Goal: Navigation & Orientation: Find specific page/section

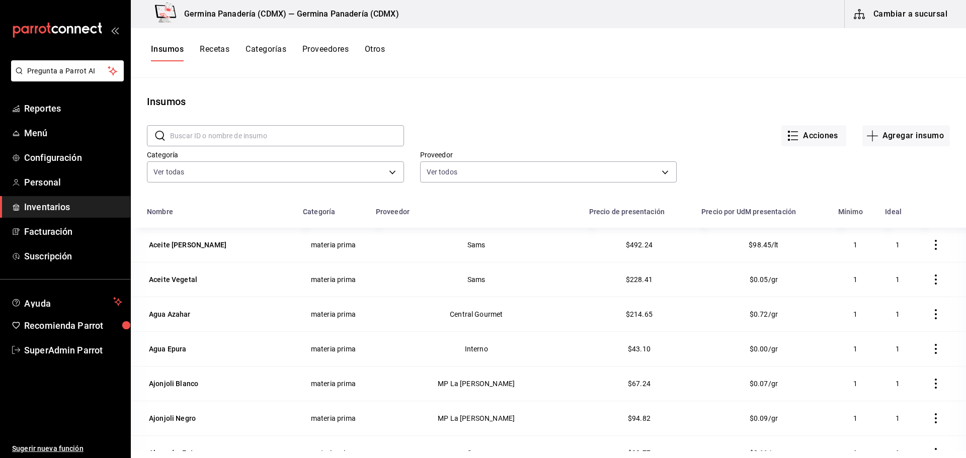
scroll to position [1459, 0]
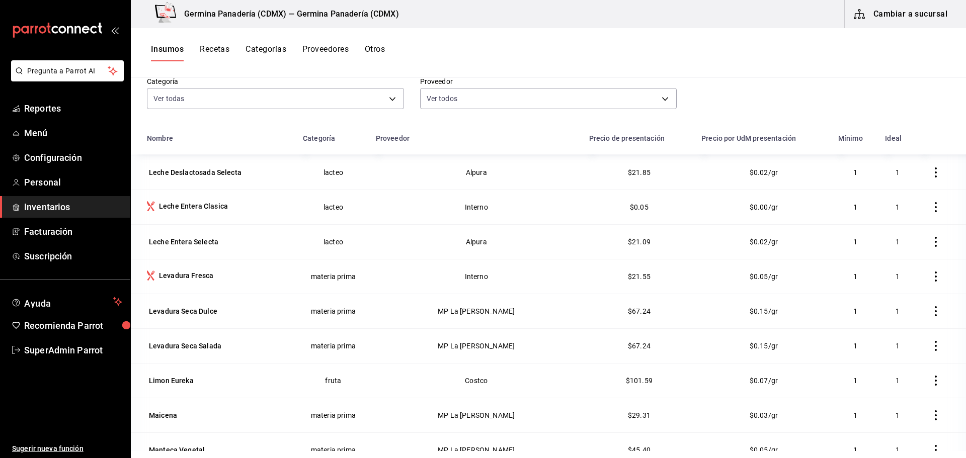
drag, startPoint x: 0, startPoint y: 0, endPoint x: 74, endPoint y: 203, distance: 216.0
click at [74, 203] on span "Inventarios" at bounding box center [73, 207] width 98 height 14
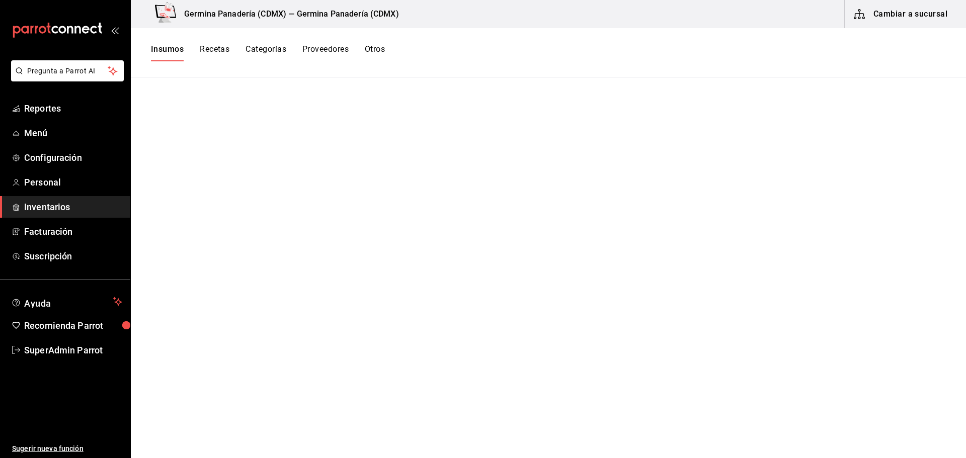
click at [221, 53] on button "Recetas" at bounding box center [215, 52] width 30 height 17
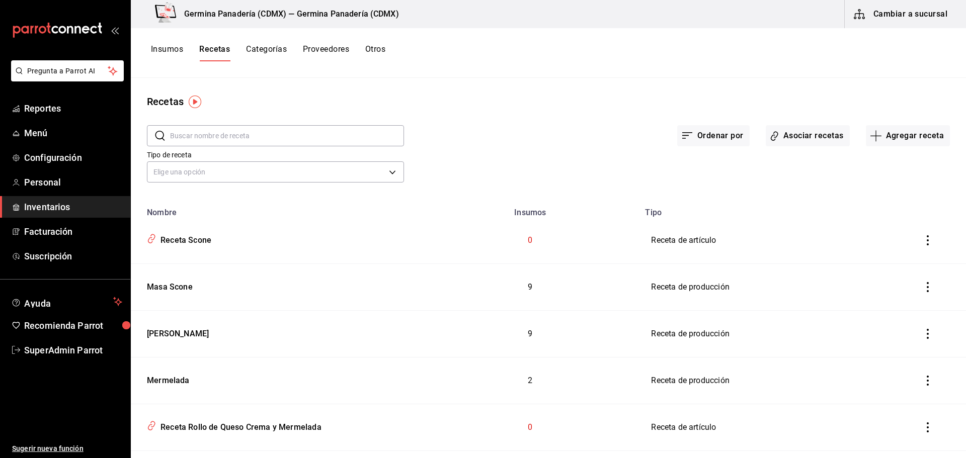
click at [177, 50] on button "Insumos" at bounding box center [167, 52] width 32 height 17
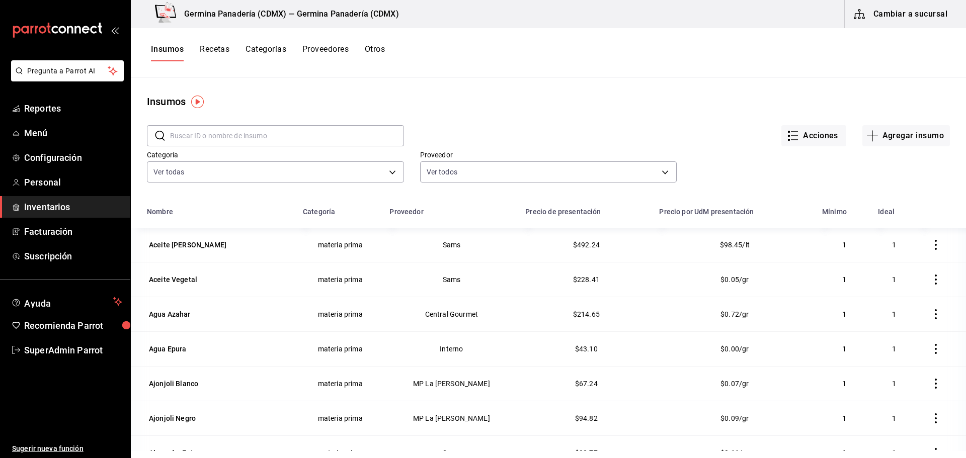
click at [216, 49] on button "Recetas" at bounding box center [215, 52] width 30 height 17
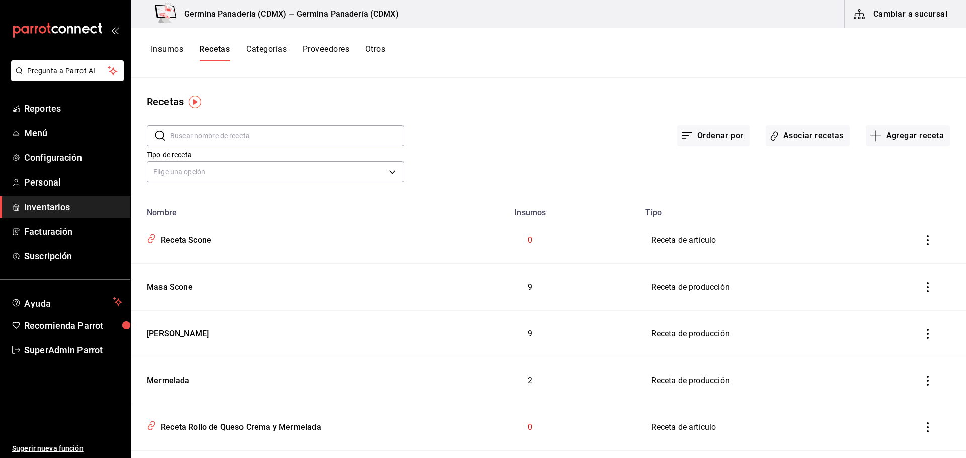
click at [265, 50] on button "Categorías" at bounding box center [266, 52] width 41 height 17
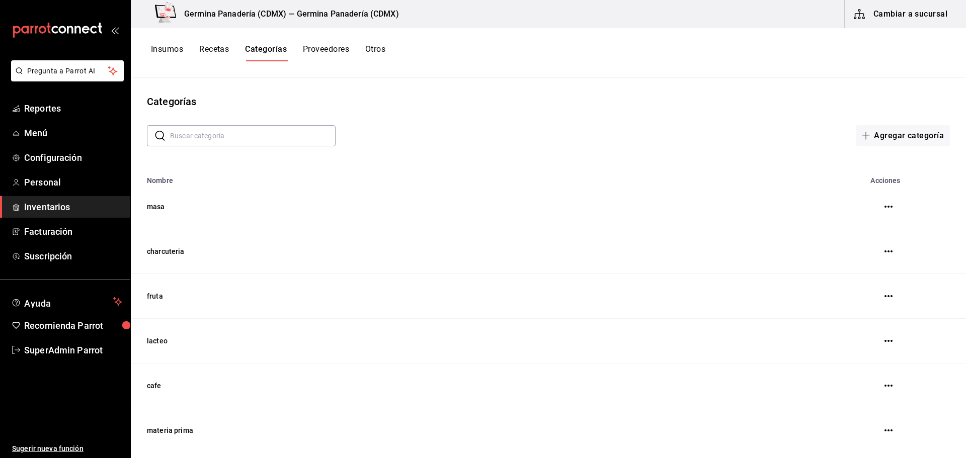
click at [338, 51] on button "Proveedores" at bounding box center [326, 52] width 46 height 17
click at [269, 54] on button "Categorías" at bounding box center [265, 52] width 41 height 17
click at [175, 47] on button "Insumos" at bounding box center [167, 52] width 32 height 17
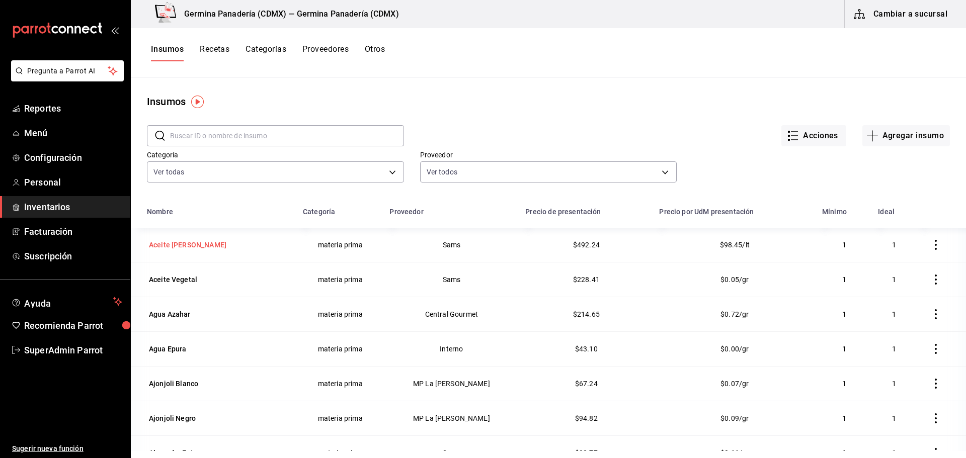
click at [180, 244] on div "Aceite [PERSON_NAME]" at bounding box center [187, 245] width 77 height 10
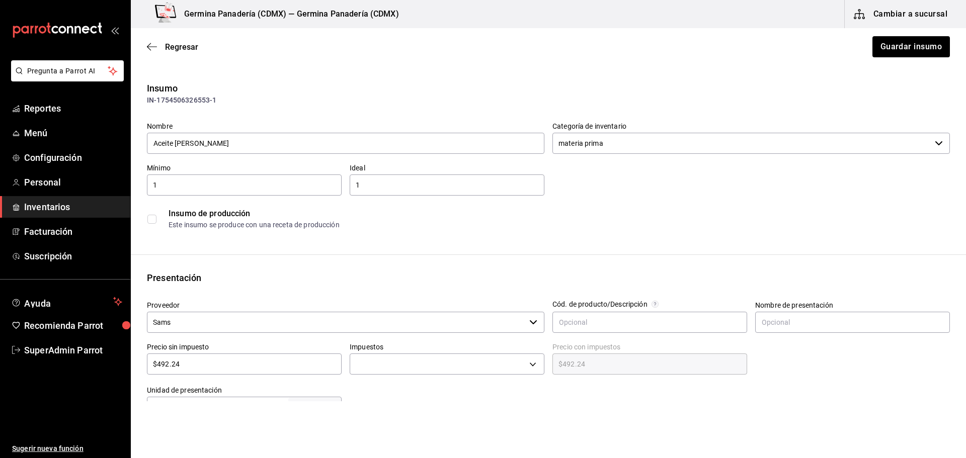
type input "$571.00"
click at [145, 49] on div "Regresar Guardar insumo" at bounding box center [548, 46] width 835 height 37
click at [153, 48] on icon "button" at bounding box center [152, 46] width 10 height 9
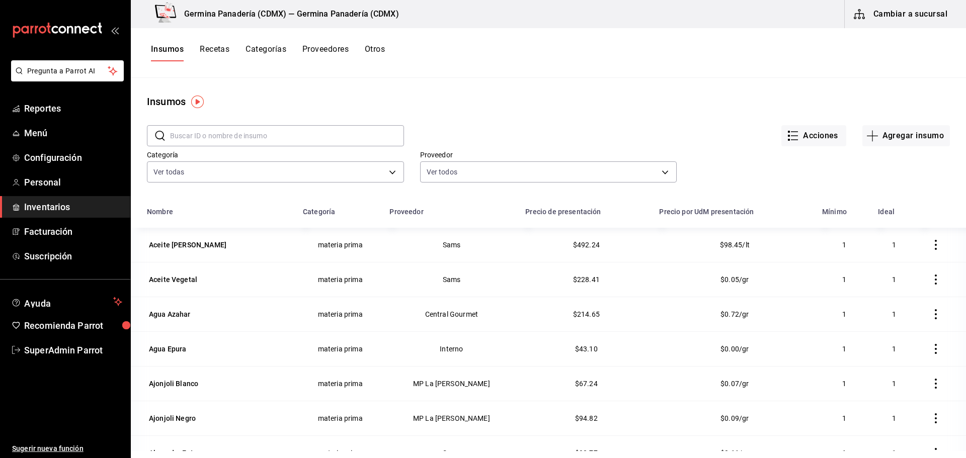
click at [224, 51] on button "Recetas" at bounding box center [215, 52] width 30 height 17
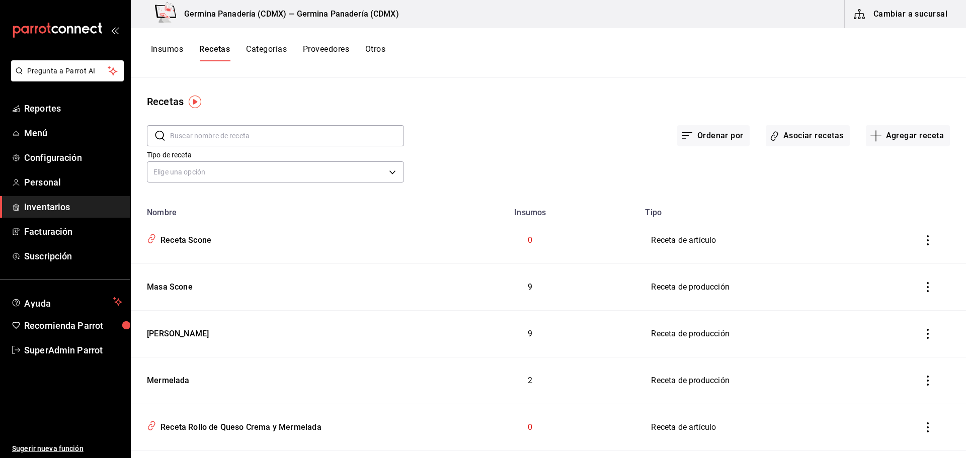
click at [273, 52] on button "Categorías" at bounding box center [266, 52] width 41 height 17
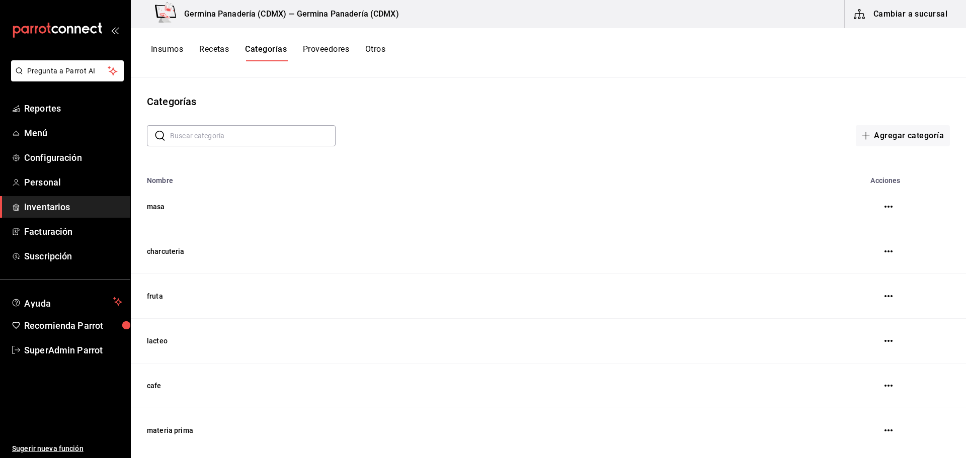
click at [313, 41] on div "Insumos Recetas Categorías Proveedores Otros" at bounding box center [548, 53] width 835 height 50
click at [335, 45] on button "Proveedores" at bounding box center [326, 52] width 46 height 17
click at [168, 44] on div "Insumos Recetas Categorías Proveedores Otros" at bounding box center [548, 53] width 835 height 50
click at [170, 46] on button "Insumos" at bounding box center [167, 52] width 32 height 17
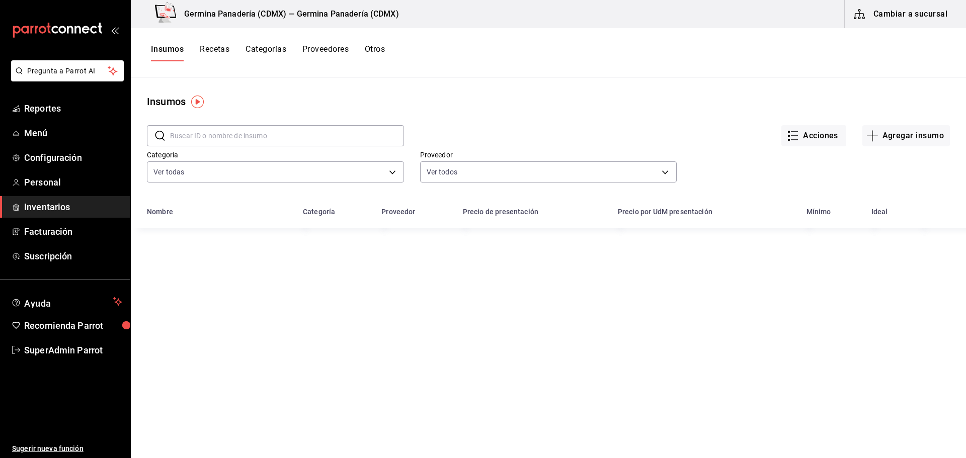
click at [297, 52] on div "Insumos Recetas Categorías Proveedores Otros" at bounding box center [268, 52] width 234 height 17
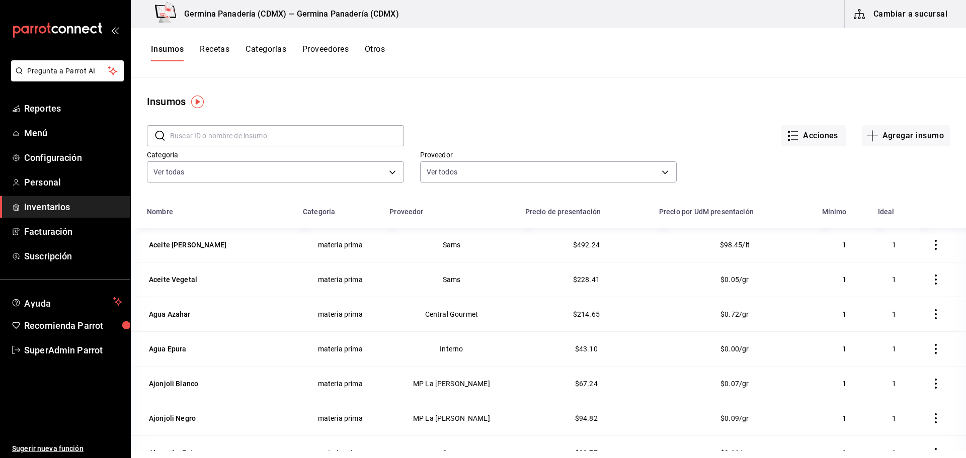
click at [268, 51] on button "Categorías" at bounding box center [265, 52] width 41 height 17
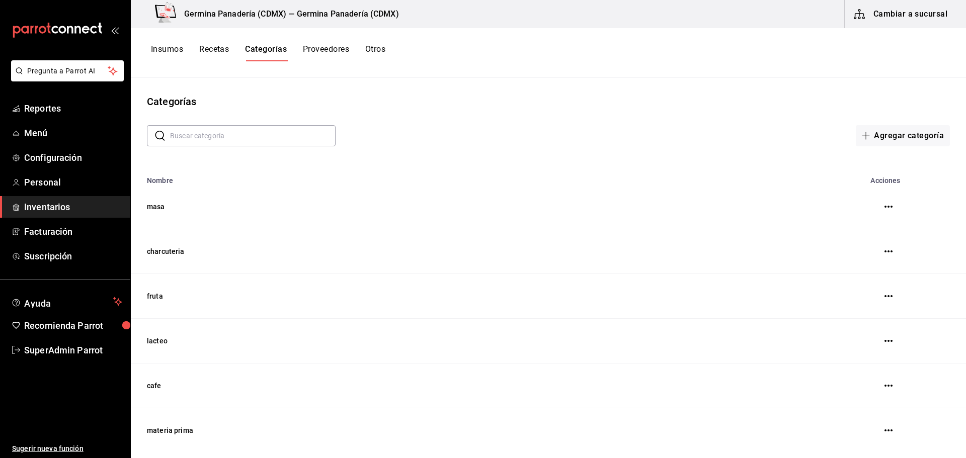
click at [175, 50] on button "Insumos" at bounding box center [167, 52] width 32 height 17
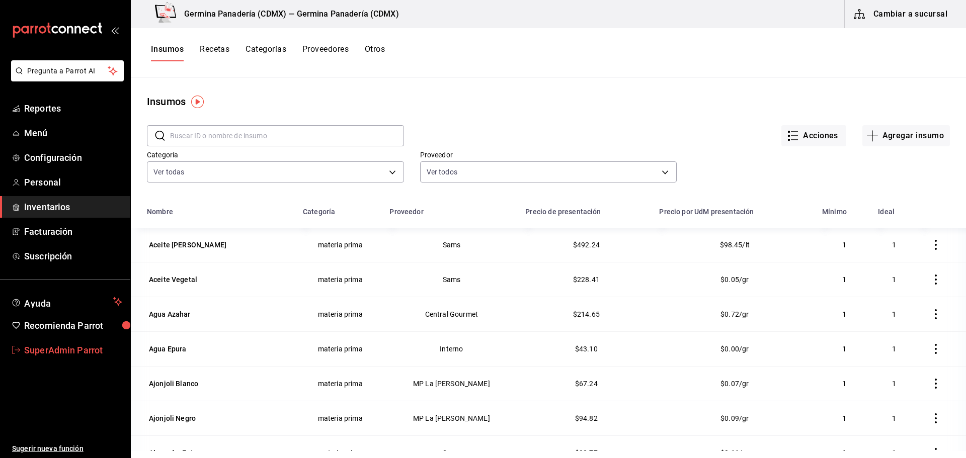
click at [74, 356] on span "SuperAdmin Parrot" at bounding box center [73, 351] width 98 height 14
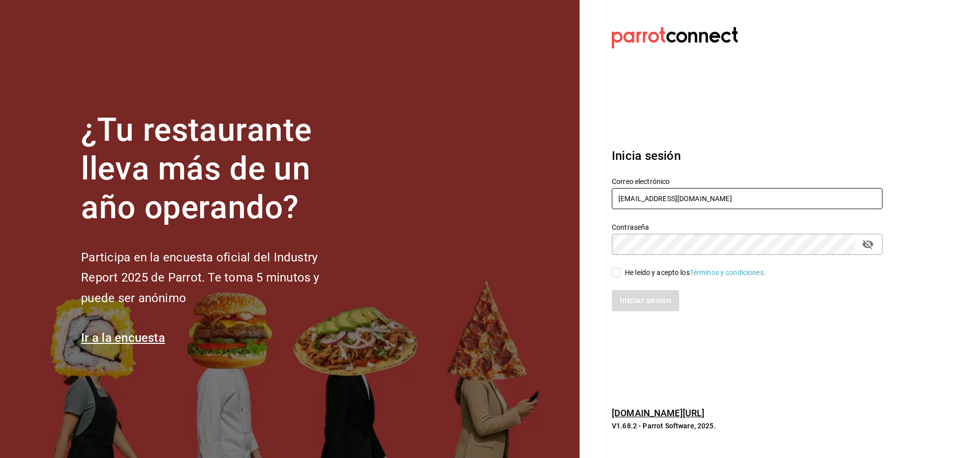
click at [653, 195] on input "[EMAIL_ADDRESS][DOMAIN_NAME]" at bounding box center [747, 198] width 271 height 21
paste input "bungaloo@mty"
type input "[EMAIL_ADDRESS][DOMAIN_NAME]"
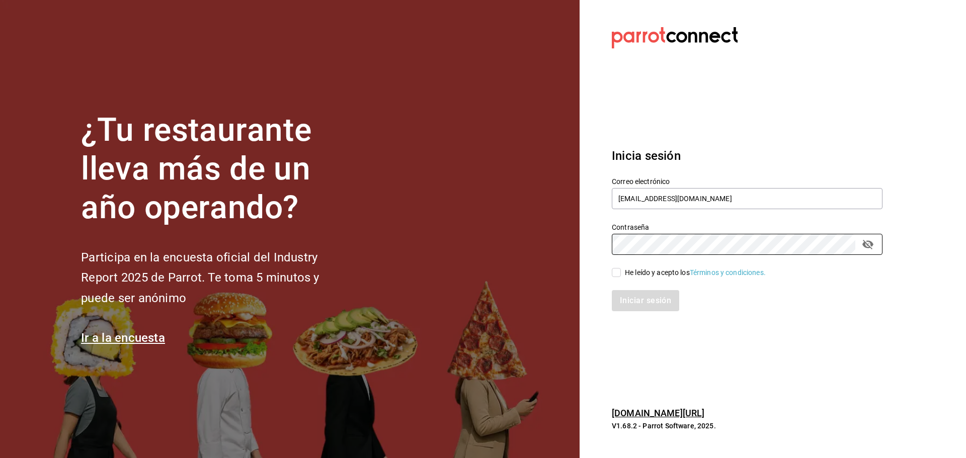
click at [623, 273] on span "He leído y acepto los Términos y condiciones." at bounding box center [693, 273] width 145 height 11
click at [621, 273] on input "He leído y acepto los Términos y condiciones." at bounding box center [616, 272] width 9 height 9
checkbox input "true"
click at [640, 302] on button "Iniciar sesión" at bounding box center [646, 300] width 68 height 21
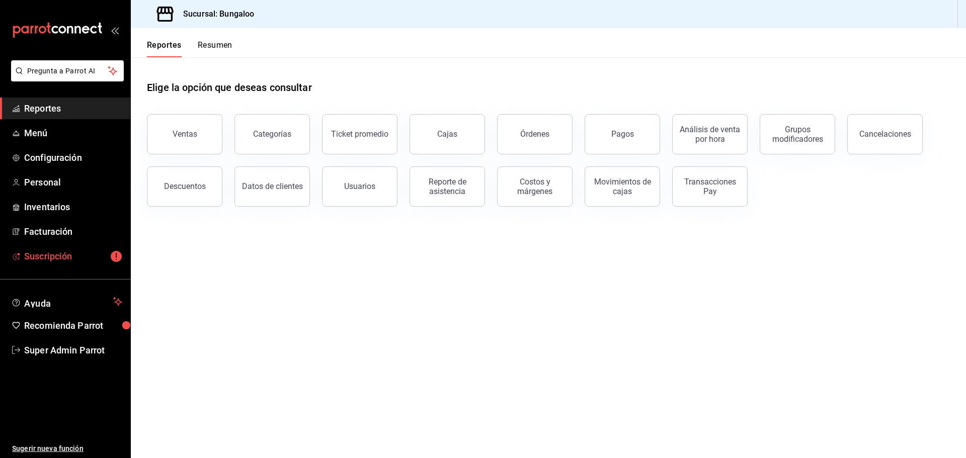
drag, startPoint x: 102, startPoint y: 253, endPoint x: 402, endPoint y: 252, distance: 300.8
click at [102, 253] on span "Suscripción" at bounding box center [73, 257] width 98 height 14
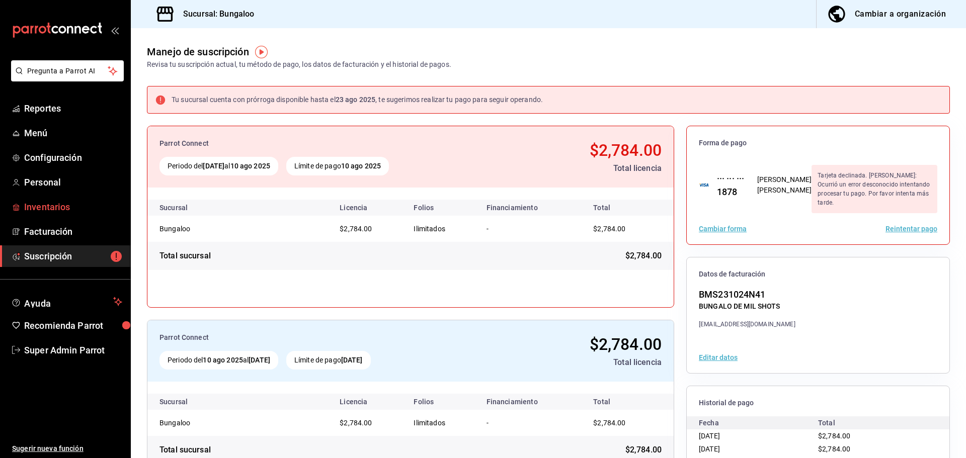
click at [60, 216] on link "Inventarios" at bounding box center [65, 207] width 130 height 22
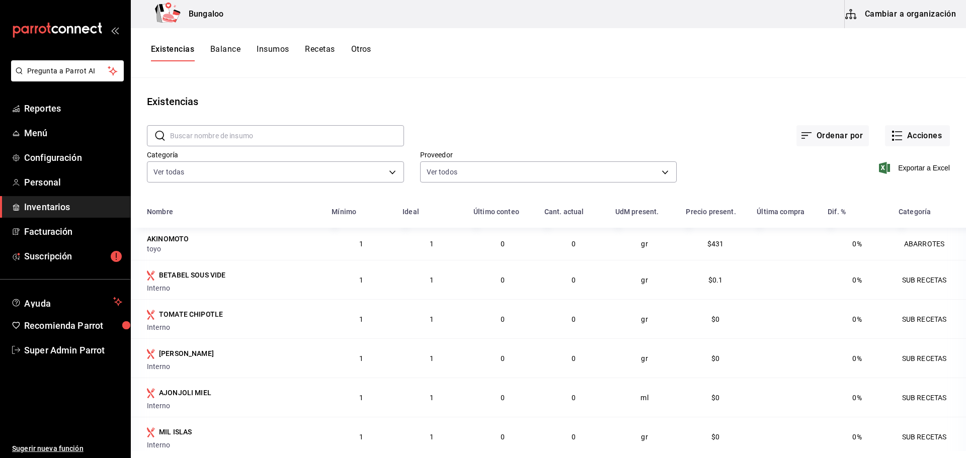
click at [316, 50] on button "Recetas" at bounding box center [320, 52] width 30 height 17
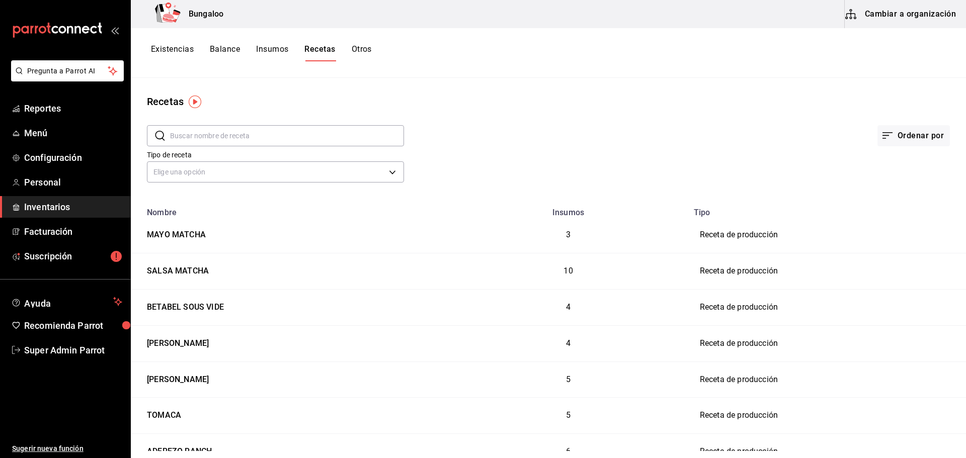
click at [917, 15] on button "Cambiar a organización" at bounding box center [901, 14] width 113 height 28
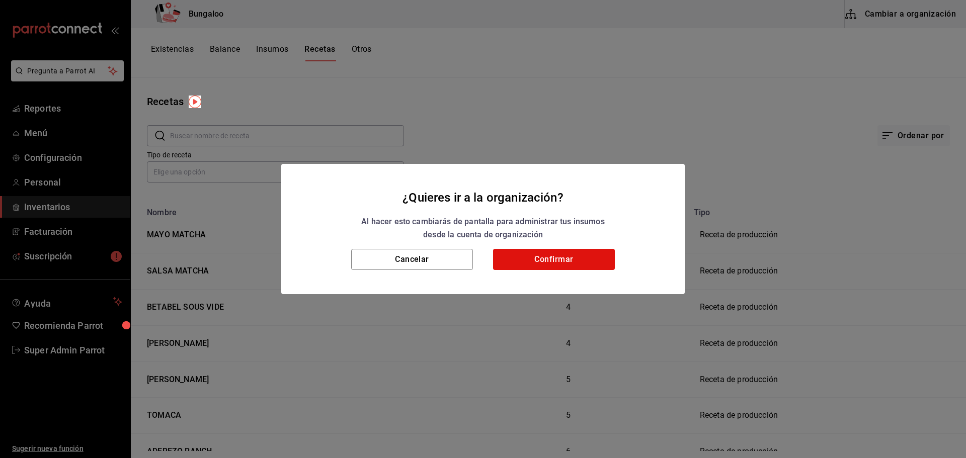
drag, startPoint x: 612, startPoint y: 248, endPoint x: 580, endPoint y: 268, distance: 38.4
click at [607, 253] on div "¿Quieres ir a la organización? Al hacer esto cambiarás de pantalla para adminis…" at bounding box center [482, 229] width 403 height 131
click at [578, 261] on button "Confirmar" at bounding box center [554, 259] width 122 height 21
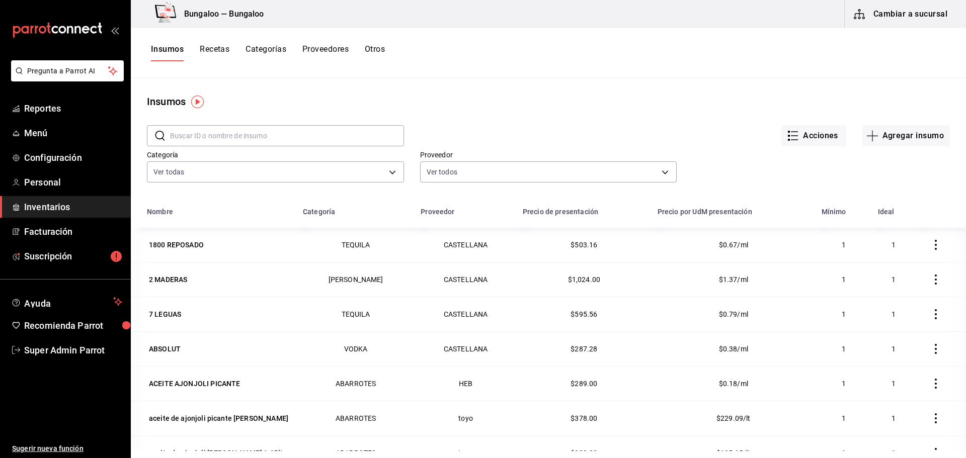
click at [218, 48] on button "Recetas" at bounding box center [215, 52] width 30 height 17
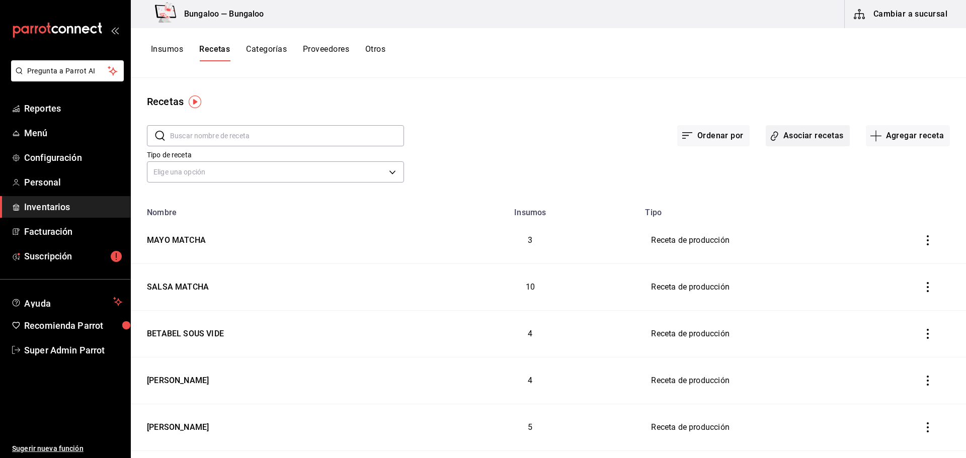
click at [805, 135] on button "Asociar recetas" at bounding box center [808, 135] width 84 height 21
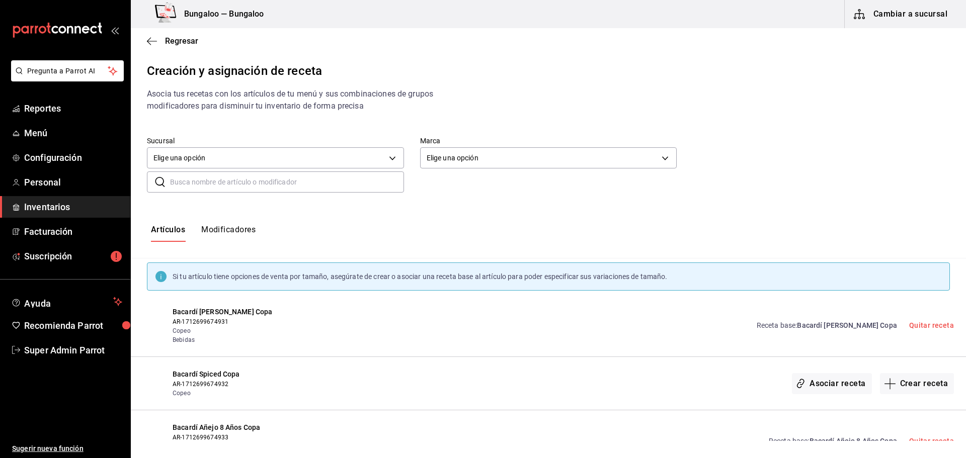
click at [146, 39] on div "Regresar" at bounding box center [548, 41] width 835 height 26
click at [152, 40] on icon "button" at bounding box center [152, 41] width 10 height 9
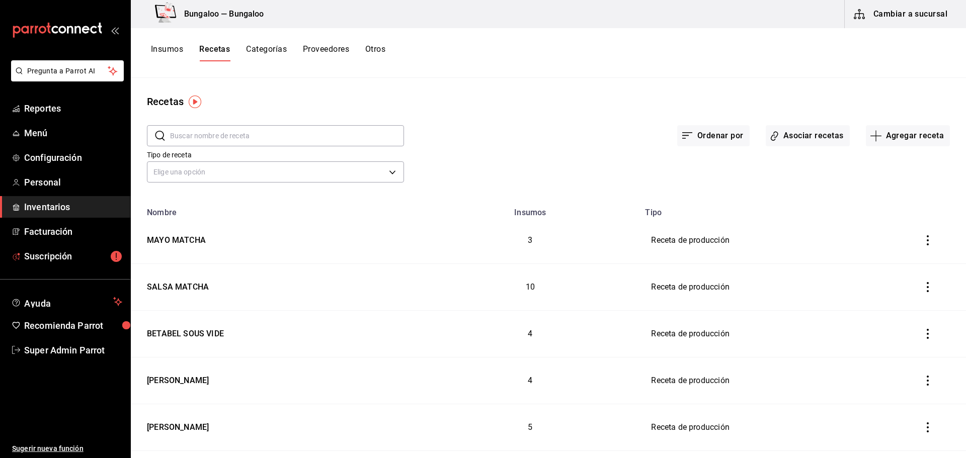
click at [101, 243] on ul "Reportes Menú Configuración Personal Inventarios Facturación Suscripción" at bounding box center [65, 183] width 130 height 170
click at [99, 253] on span "Suscripción" at bounding box center [73, 257] width 98 height 14
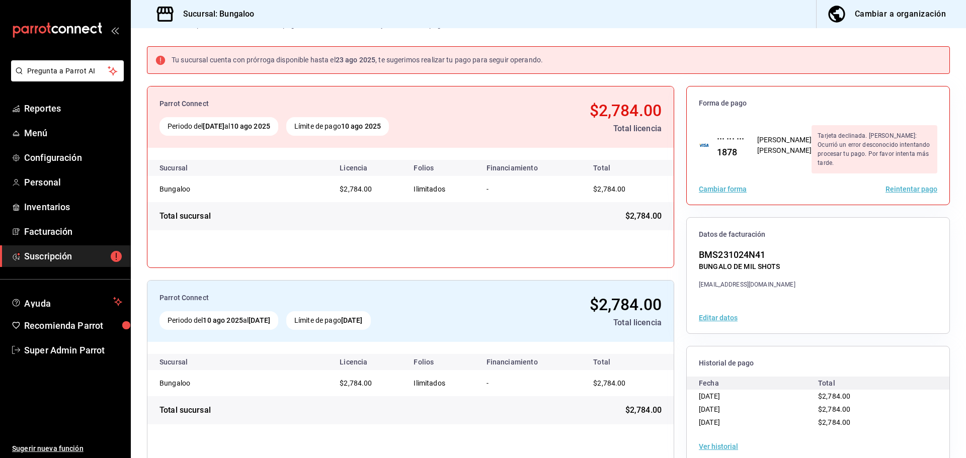
scroll to position [58, 0]
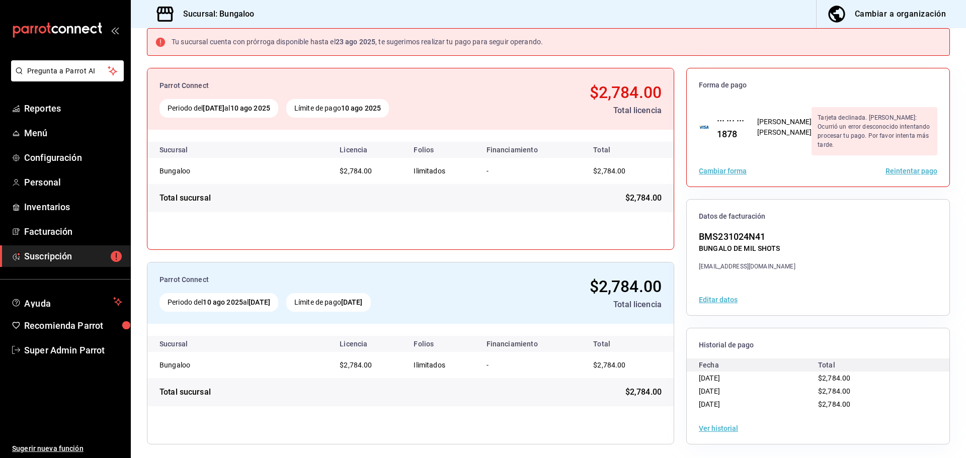
drag, startPoint x: 534, startPoint y: 302, endPoint x: 587, endPoint y: 305, distance: 52.4
click at [587, 305] on div "Total licencia" at bounding box center [573, 305] width 178 height 12
